Goal: Task Accomplishment & Management: Use online tool/utility

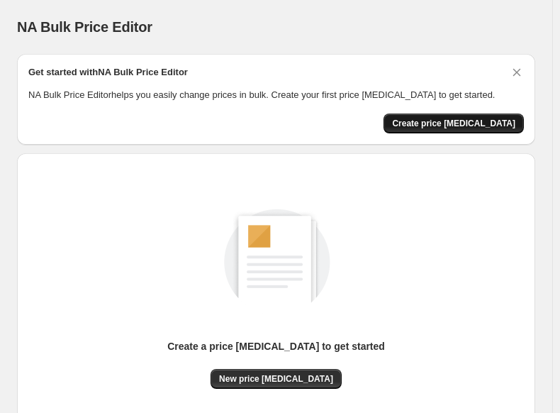
click at [453, 116] on button "Create price [MEDICAL_DATA]" at bounding box center [454, 123] width 140 height 20
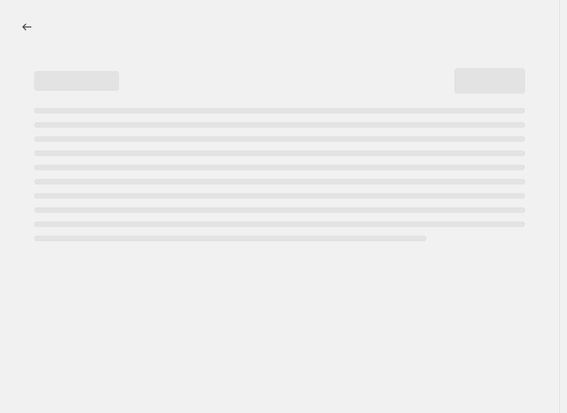
select select "percentage"
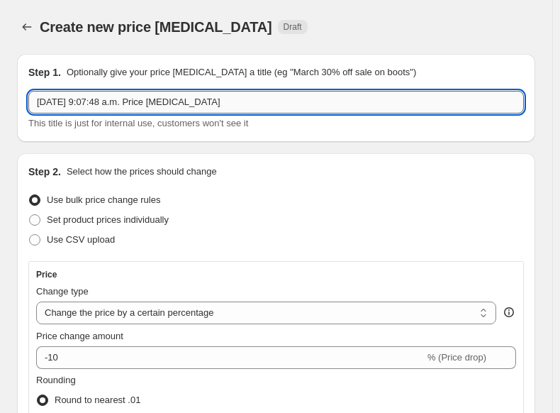
click at [389, 99] on input "[DATE] 9:07:48 a.m. Price [MEDICAL_DATA]" at bounding box center [276, 102] width 496 height 23
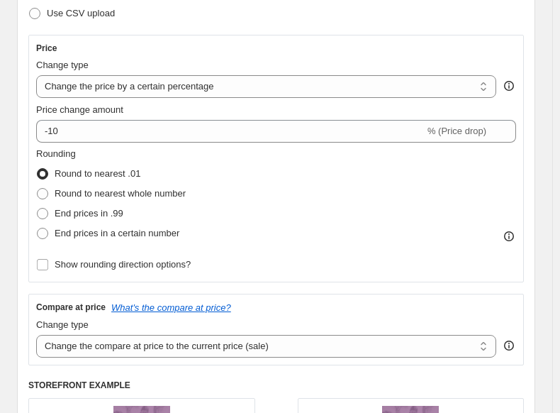
scroll to position [231, 0]
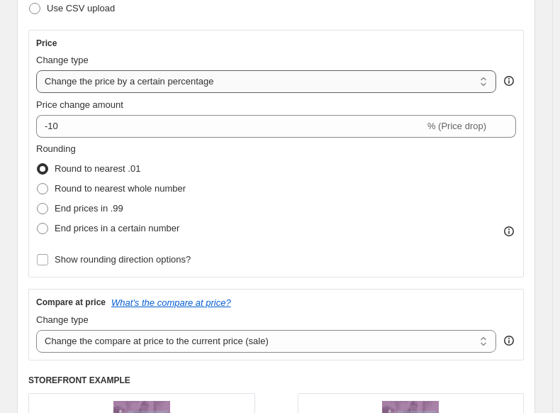
click at [470, 76] on select "Change the price to a certain amount Change the price by a certain amount Chang…" at bounding box center [266, 81] width 460 height 23
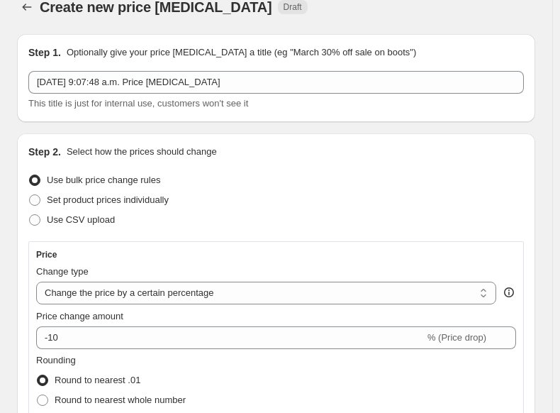
scroll to position [11, 0]
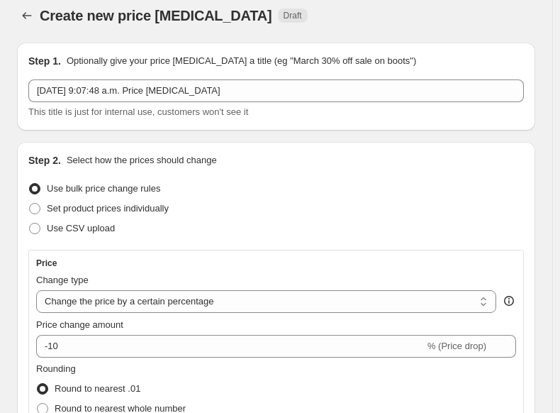
click at [285, 49] on div "Step 1. Optionally give your price [MEDICAL_DATA] a title (eg "March 30% off sa…" at bounding box center [276, 87] width 519 height 88
click at [284, 57] on p "Optionally give your price [MEDICAL_DATA] a title (eg "March 30% off sale on bo…" at bounding box center [242, 61] width 350 height 14
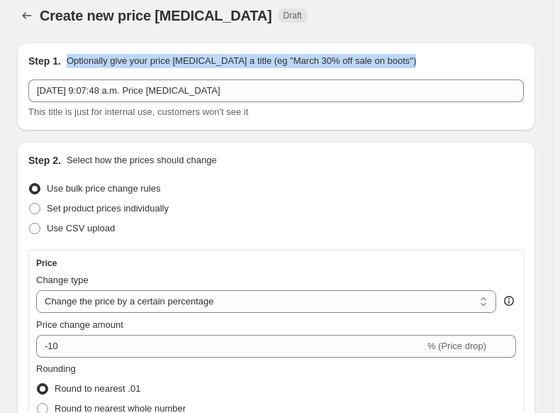
click at [284, 57] on p "Optionally give your price [MEDICAL_DATA] a title (eg "March 30% off sale on bo…" at bounding box center [242, 61] width 350 height 14
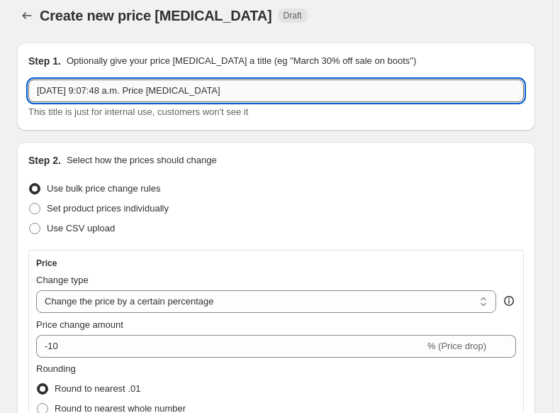
click at [431, 89] on input "[DATE] 9:07:48 a.m. Price [MEDICAL_DATA]" at bounding box center [276, 90] width 496 height 23
type input "[DATE] 9:07:48 a.m. Oferta de Octubre 25%"
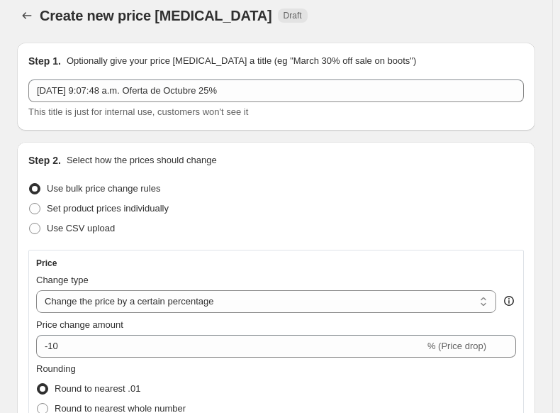
drag, startPoint x: 67, startPoint y: 157, endPoint x: 214, endPoint y: 160, distance: 146.9
click at [214, 160] on p "Select how the prices should change" at bounding box center [142, 160] width 150 height 14
click at [309, 189] on div "Use bulk price change rules" at bounding box center [276, 189] width 496 height 20
drag, startPoint x: 47, startPoint y: 184, endPoint x: 157, endPoint y: 182, distance: 110.0
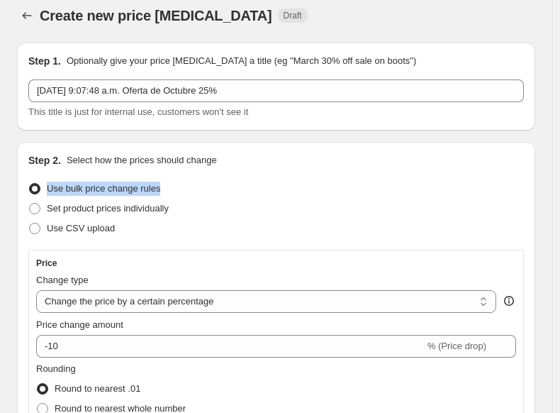
click at [157, 183] on span "Use bulk price change rules" at bounding box center [103, 188] width 113 height 11
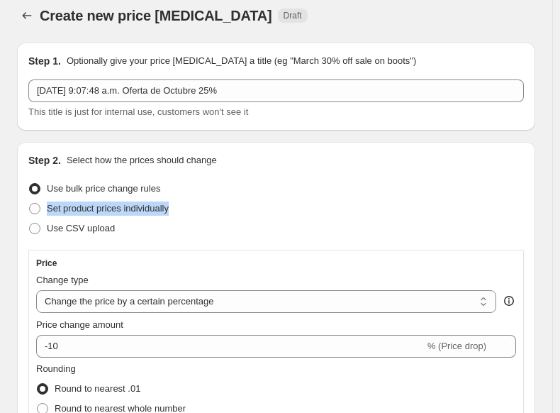
drag, startPoint x: 48, startPoint y: 207, endPoint x: 176, endPoint y: 204, distance: 127.7
click at [176, 204] on div "Set product prices individually" at bounding box center [276, 209] width 496 height 20
click at [116, 203] on span "Set product prices individually" at bounding box center [108, 208] width 122 height 11
click at [30, 203] on input "Set product prices individually" at bounding box center [29, 203] width 1 height 1
radio input "true"
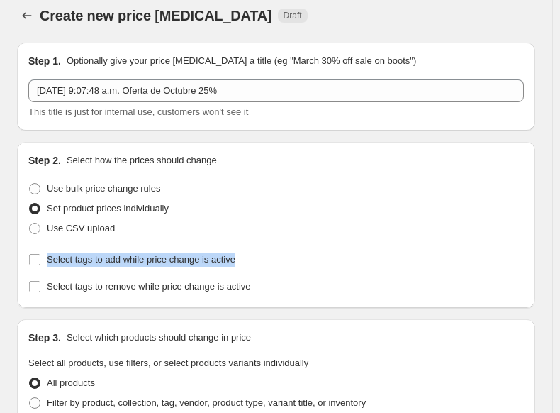
drag, startPoint x: 48, startPoint y: 257, endPoint x: 223, endPoint y: 273, distance: 176.7
click at [223, 273] on div "Step 2. Select how the prices should change Use bulk price change rules Set pro…" at bounding box center [276, 225] width 519 height 166
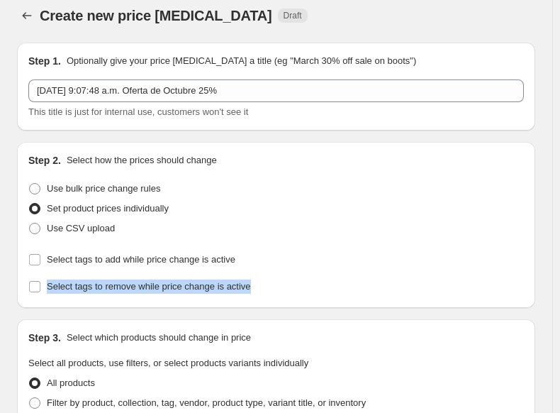
drag, startPoint x: 314, startPoint y: 259, endPoint x: 514, endPoint y: 258, distance: 200.0
click at [514, 277] on div "Select tags to remove while price change is active" at bounding box center [276, 287] width 496 height 20
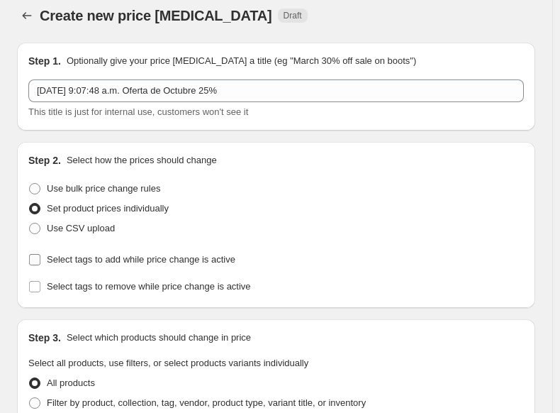
click at [50, 255] on span "Select tags to add while price change is active" at bounding box center [141, 259] width 189 height 11
click at [40, 255] on input "Select tags to add while price change is active" at bounding box center [34, 259] width 11 height 11
checkbox input "true"
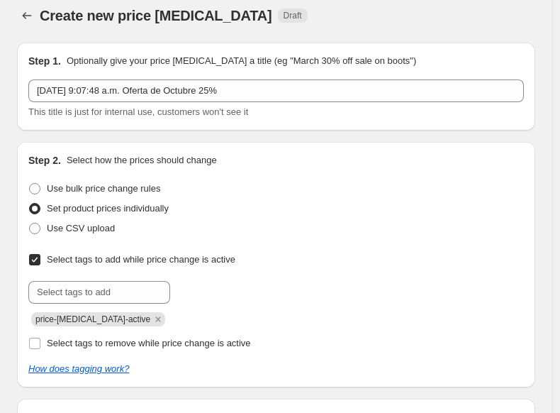
click at [99, 320] on span "price-[MEDICAL_DATA]-active" at bounding box center [92, 319] width 115 height 10
click at [109, 290] on input "text" at bounding box center [99, 292] width 142 height 23
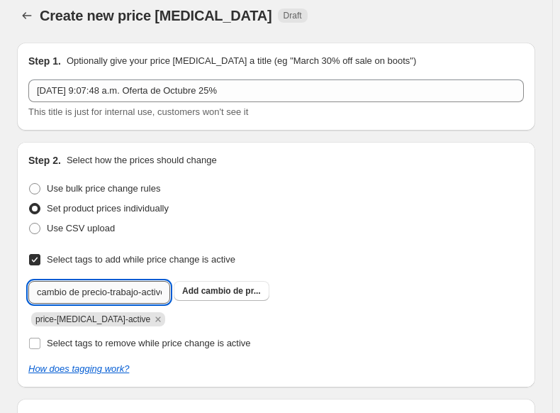
scroll to position [0, 7]
type input "cambio de precio-trabajo-activo"
click at [355, 333] on div "Select tags to remove while price change is active" at bounding box center [276, 343] width 496 height 20
click at [243, 296] on span "Add cambio de pr..." at bounding box center [221, 290] width 79 height 11
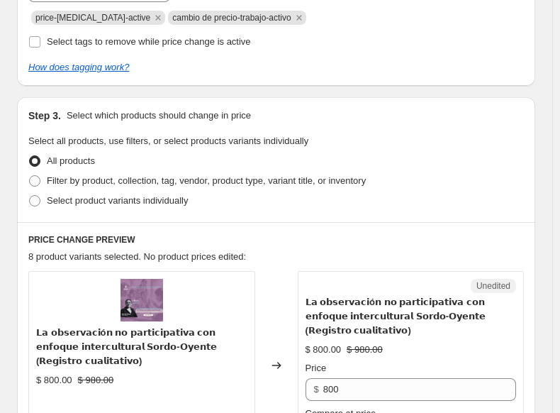
scroll to position [316, 0]
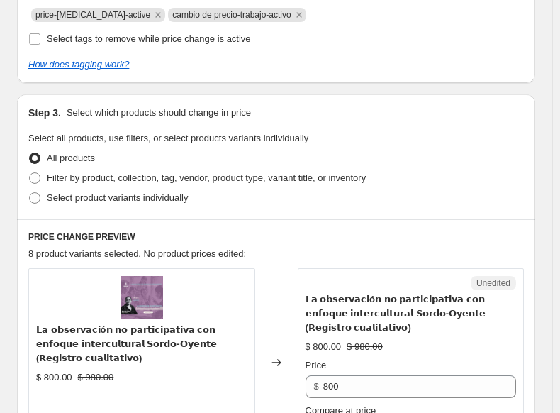
click at [170, 106] on p "Select which products should change in price" at bounding box center [159, 113] width 184 height 14
click at [112, 172] on span "Filter by product, collection, tag, vendor, product type, variant title, or inv…" at bounding box center [206, 177] width 319 height 11
click at [30, 172] on input "Filter by product, collection, tag, vendor, product type, variant title, or inv…" at bounding box center [29, 172] width 1 height 1
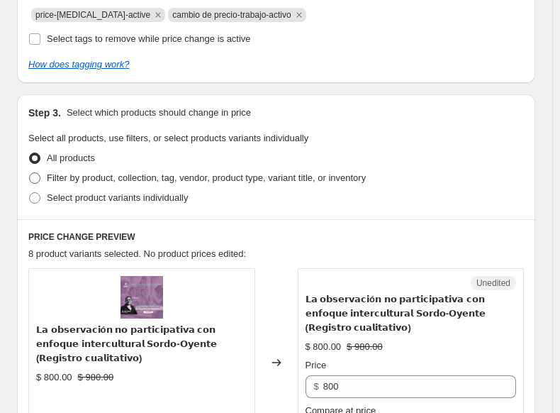
radio input "true"
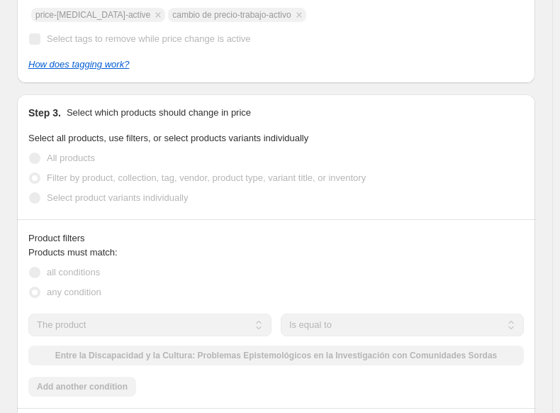
click at [112, 172] on span "Filter by product, collection, tag, vendor, product type, variant title, or inv…" at bounding box center [206, 177] width 319 height 11
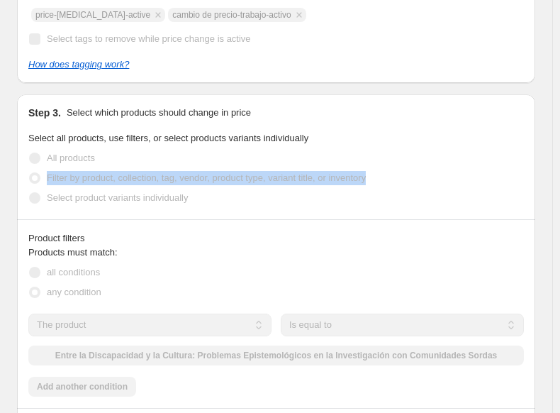
click at [112, 172] on span "Filter by product, collection, tag, vendor, product type, variant title, or inv…" at bounding box center [206, 177] width 319 height 11
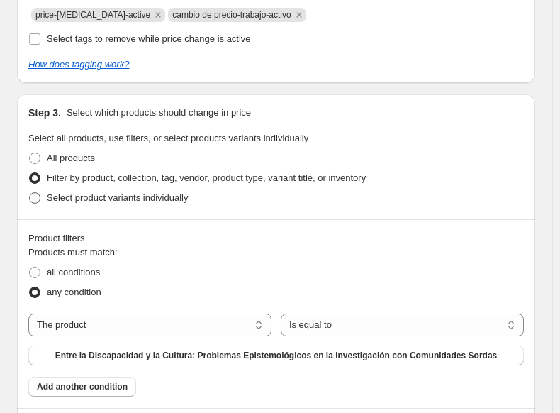
click at [105, 192] on span "Select product variants individually" at bounding box center [117, 197] width 141 height 11
click at [30, 192] on input "Select product variants individually" at bounding box center [29, 192] width 1 height 1
radio input "true"
click at [105, 192] on span "Select product variants individually" at bounding box center [117, 197] width 141 height 11
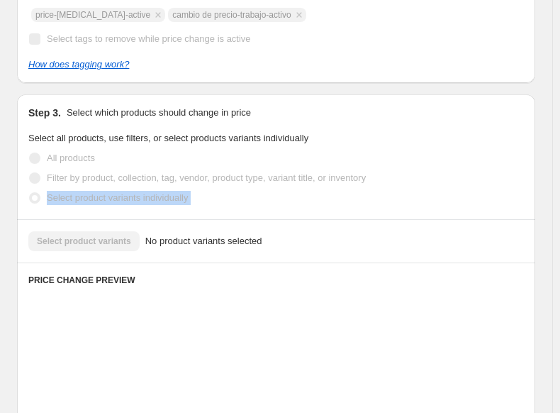
click at [105, 192] on span "Select product variants individually" at bounding box center [117, 197] width 141 height 11
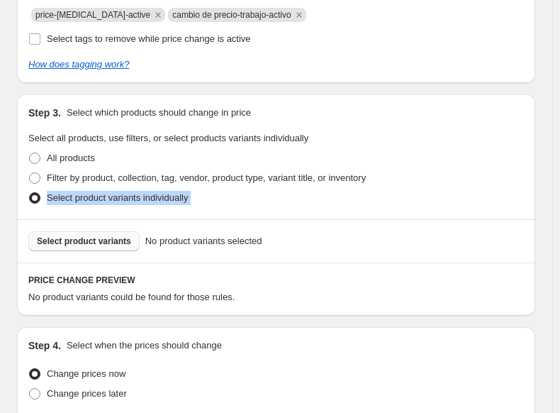
click at [90, 235] on span "Select product variants" at bounding box center [84, 240] width 94 height 11
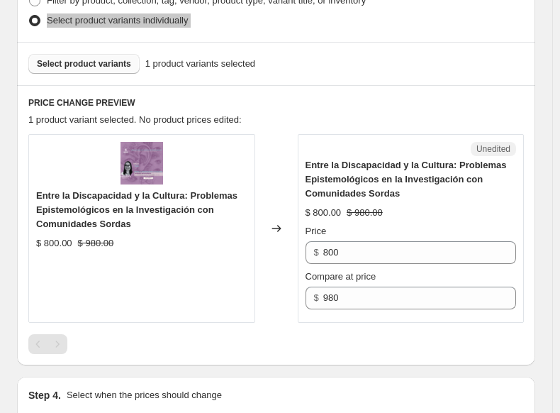
scroll to position [494, 0]
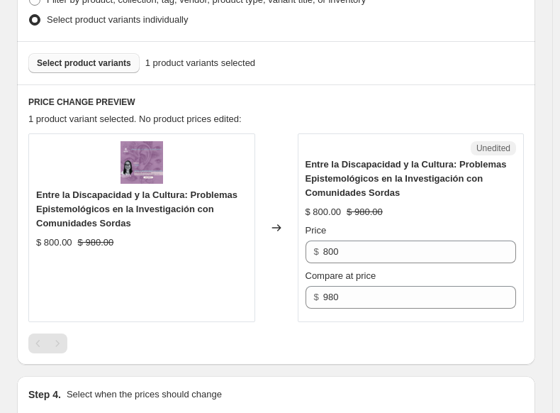
click at [75, 113] on span "1 product variant selected. No product prices edited:" at bounding box center [135, 118] width 214 height 11
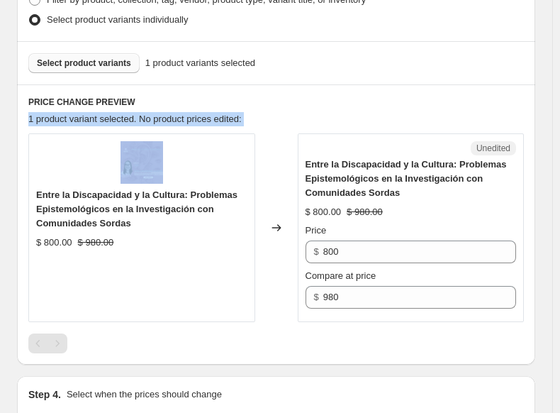
click at [75, 113] on span "1 product variant selected. No product prices edited:" at bounding box center [135, 118] width 214 height 11
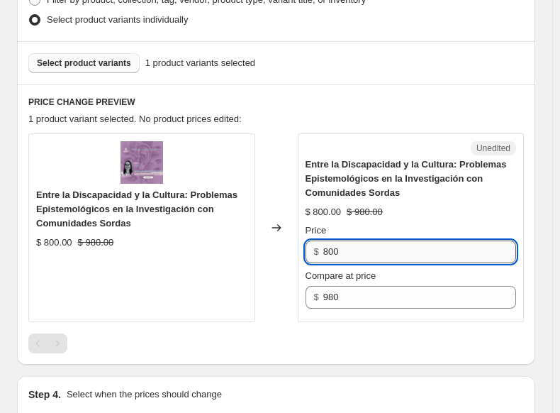
click at [344, 240] on input "800" at bounding box center [419, 251] width 193 height 23
type input "8"
type input "600"
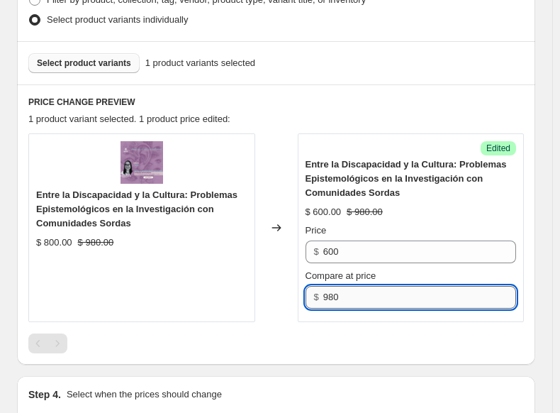
click at [479, 286] on input "980" at bounding box center [419, 297] width 193 height 23
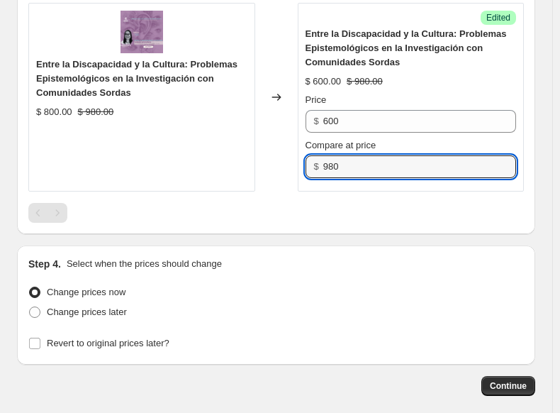
scroll to position [630, 0]
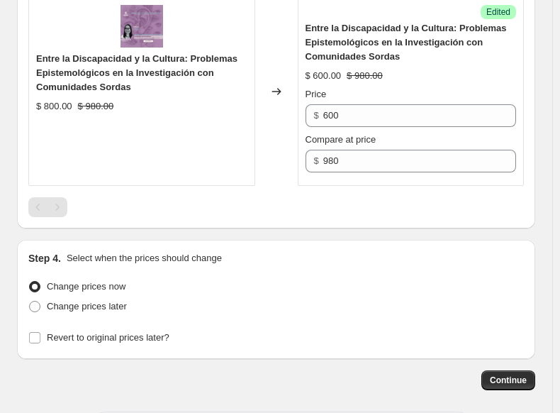
click at [128, 251] on p "Select when the prices should change" at bounding box center [144, 258] width 155 height 14
click at [104, 281] on span "Change prices now" at bounding box center [86, 286] width 79 height 11
click at [30, 281] on input "Change prices now" at bounding box center [29, 281] width 1 height 1
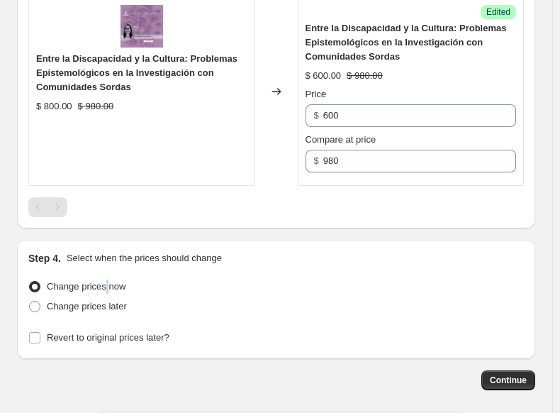
click at [104, 281] on span "Change prices now" at bounding box center [86, 286] width 79 height 11
click at [30, 281] on input "Change prices now" at bounding box center [29, 281] width 1 height 1
click at [104, 281] on span "Change prices now" at bounding box center [86, 286] width 79 height 11
click at [30, 281] on input "Change prices now" at bounding box center [29, 281] width 1 height 1
click at [105, 301] on span "Change prices later" at bounding box center [87, 306] width 80 height 11
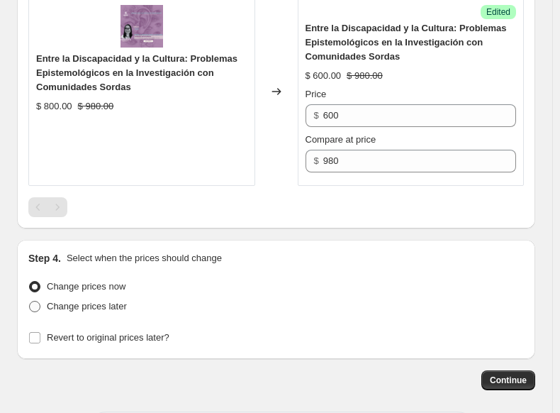
click at [30, 301] on input "Change prices later" at bounding box center [29, 301] width 1 height 1
radio input "true"
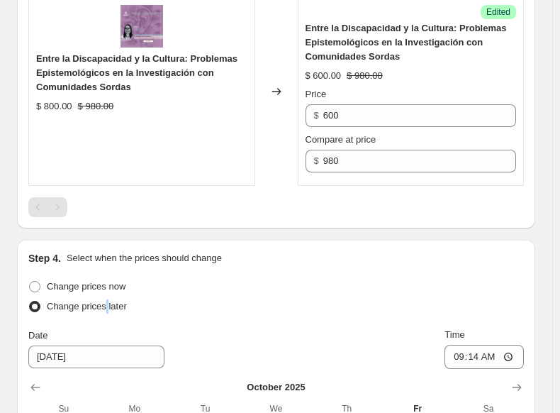
click at [105, 301] on span "Change prices later" at bounding box center [87, 306] width 80 height 11
click at [30, 301] on input "Change prices later" at bounding box center [29, 301] width 1 height 1
click at [105, 301] on span "Change prices later" at bounding box center [87, 306] width 80 height 11
click at [30, 301] on input "Change prices later" at bounding box center [29, 301] width 1 height 1
click at [111, 281] on span "Change prices now" at bounding box center [86, 286] width 79 height 11
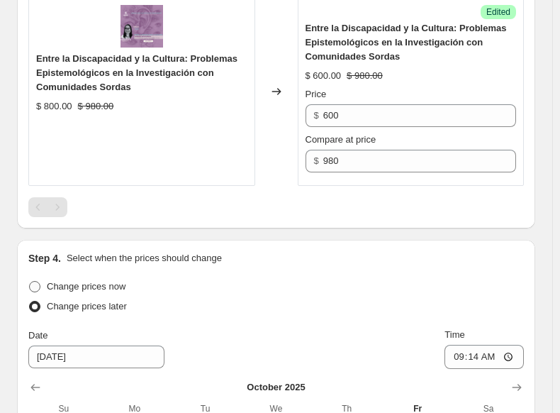
click at [30, 281] on input "Change prices now" at bounding box center [29, 281] width 1 height 1
radio input "true"
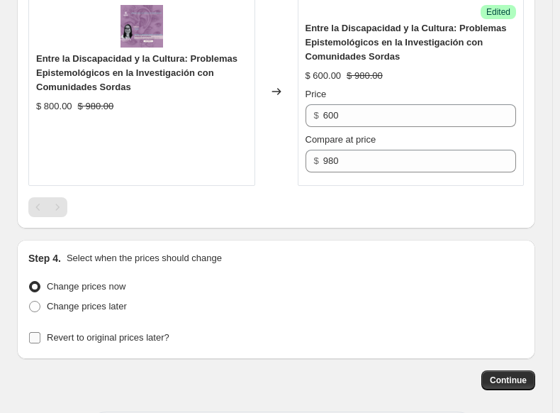
click at [87, 332] on span "Revert to original prices later?" at bounding box center [108, 337] width 123 height 11
click at [40, 332] on input "Revert to original prices later?" at bounding box center [34, 337] width 11 height 11
checkbox input "true"
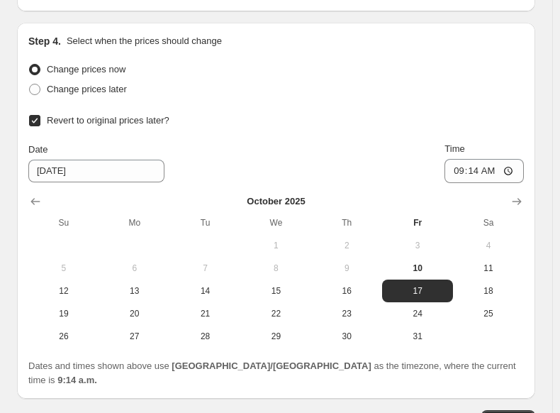
scroll to position [849, 0]
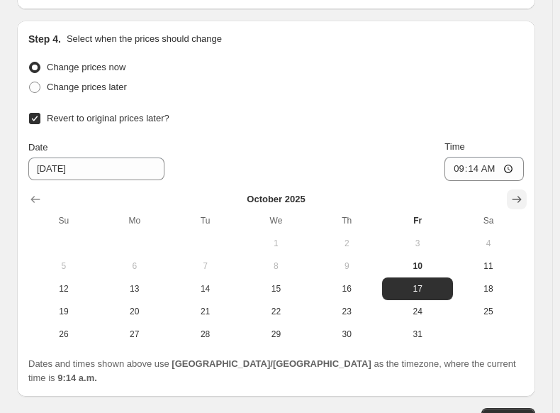
click at [522, 192] on icon "Show next month, November 2025" at bounding box center [517, 199] width 14 height 14
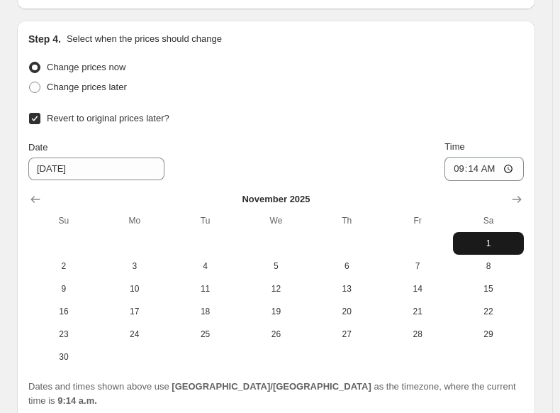
click at [497, 238] on span "1" at bounding box center [489, 243] width 60 height 11
type input "[DATE]"
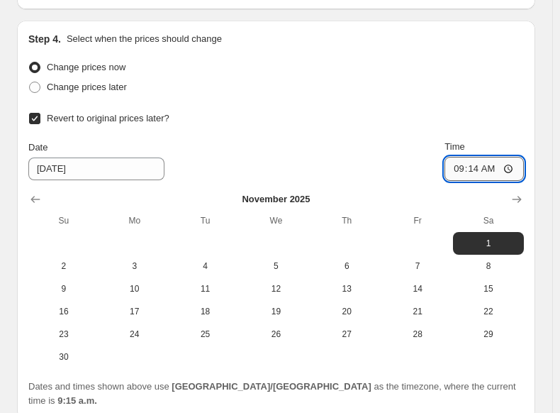
click at [497, 157] on input "09:14" at bounding box center [484, 169] width 79 height 24
click at [473, 157] on input "09:14" at bounding box center [484, 169] width 79 height 24
click at [466, 157] on input "09:14" at bounding box center [484, 169] width 79 height 24
click at [522, 157] on input "09:14" at bounding box center [484, 169] width 79 height 24
type input "00:00"
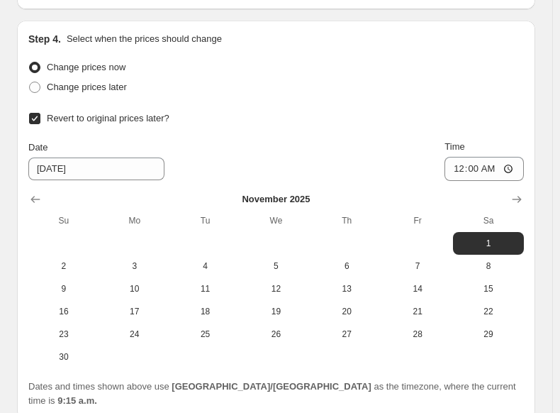
click at [393, 140] on div "Date [DATE] Time 00:00" at bounding box center [276, 160] width 496 height 41
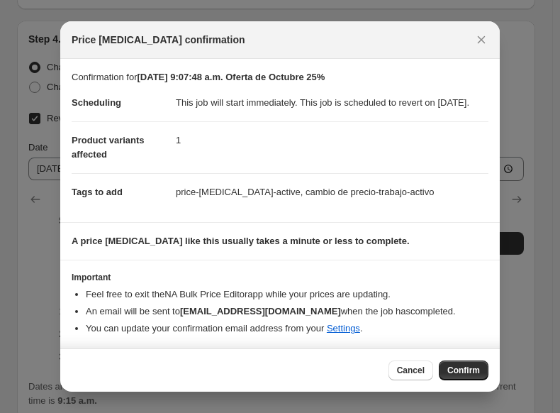
drag, startPoint x: 174, startPoint y: 99, endPoint x: 256, endPoint y: 118, distance: 84.3
click at [256, 118] on dd "This job will start immediately. This job is scheduled to revert on [DATE]." at bounding box center [332, 102] width 313 height 37
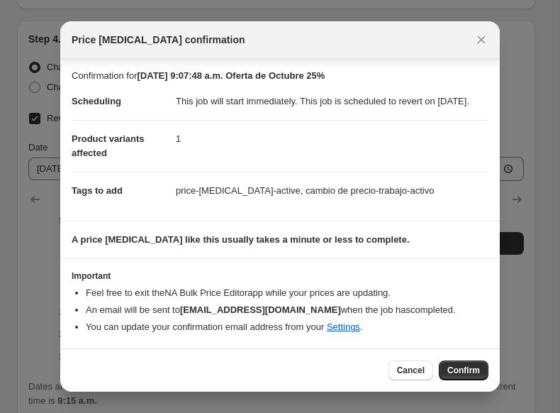
click at [270, 240] on b "A price [MEDICAL_DATA] like this usually takes a minute or less to complete." at bounding box center [241, 239] width 338 height 11
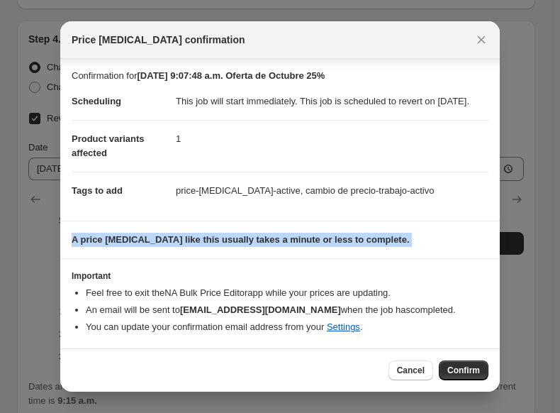
click at [270, 240] on b "A price [MEDICAL_DATA] like this usually takes a minute or less to complete." at bounding box center [241, 239] width 338 height 11
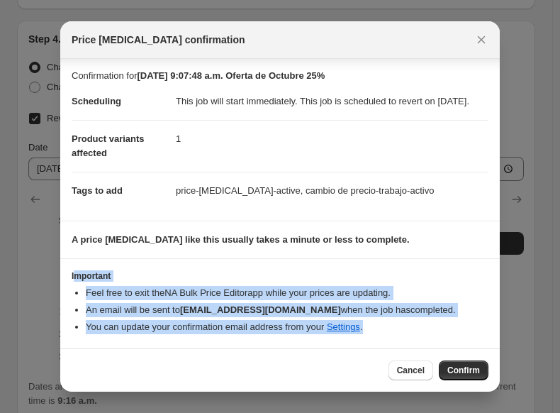
drag, startPoint x: 74, startPoint y: 273, endPoint x: 361, endPoint y: 322, distance: 290.7
click at [361, 322] on div "Important Feel free to exit the NA Bulk Price Editor app while your prices are …" at bounding box center [280, 302] width 417 height 64
click at [461, 374] on span "Confirm" at bounding box center [464, 370] width 33 height 11
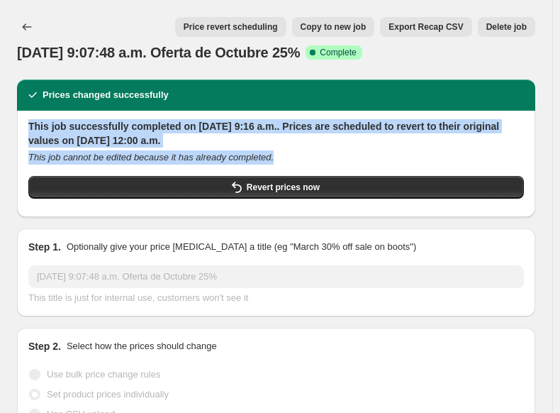
drag, startPoint x: 29, startPoint y: 126, endPoint x: 293, endPoint y: 158, distance: 265.8
click at [293, 158] on div "This job successfully completed on [DATE] 9:16 a.m.. Prices are scheduled to re…" at bounding box center [276, 162] width 496 height 87
